Goal: Navigation & Orientation: Find specific page/section

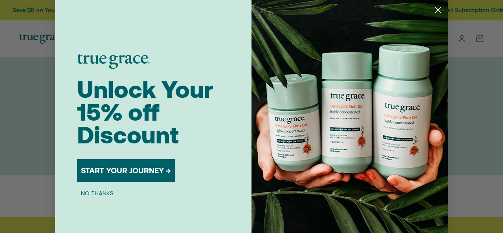
click at [433, 13] on circle "Close dialog" at bounding box center [438, 10] width 13 height 13
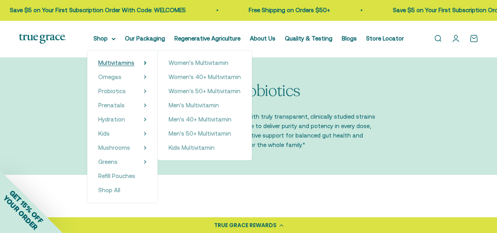
click at [118, 61] on span "Multivitamins" at bounding box center [116, 62] width 36 height 7
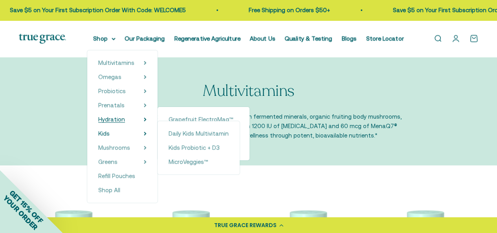
click at [123, 120] on span "Hydration" at bounding box center [111, 119] width 27 height 7
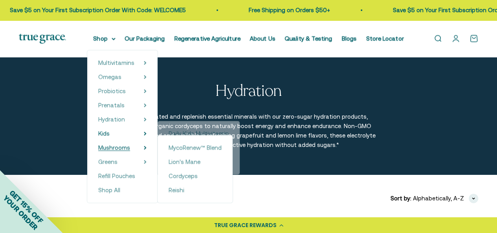
click at [117, 150] on span "Mushrooms" at bounding box center [114, 147] width 32 height 7
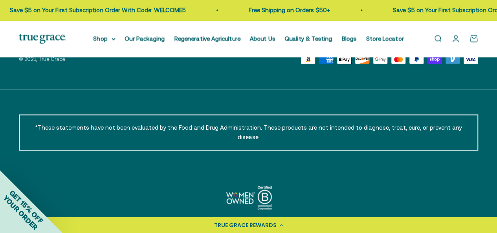
scroll to position [521, 0]
